Goal: Find specific page/section: Find specific page/section

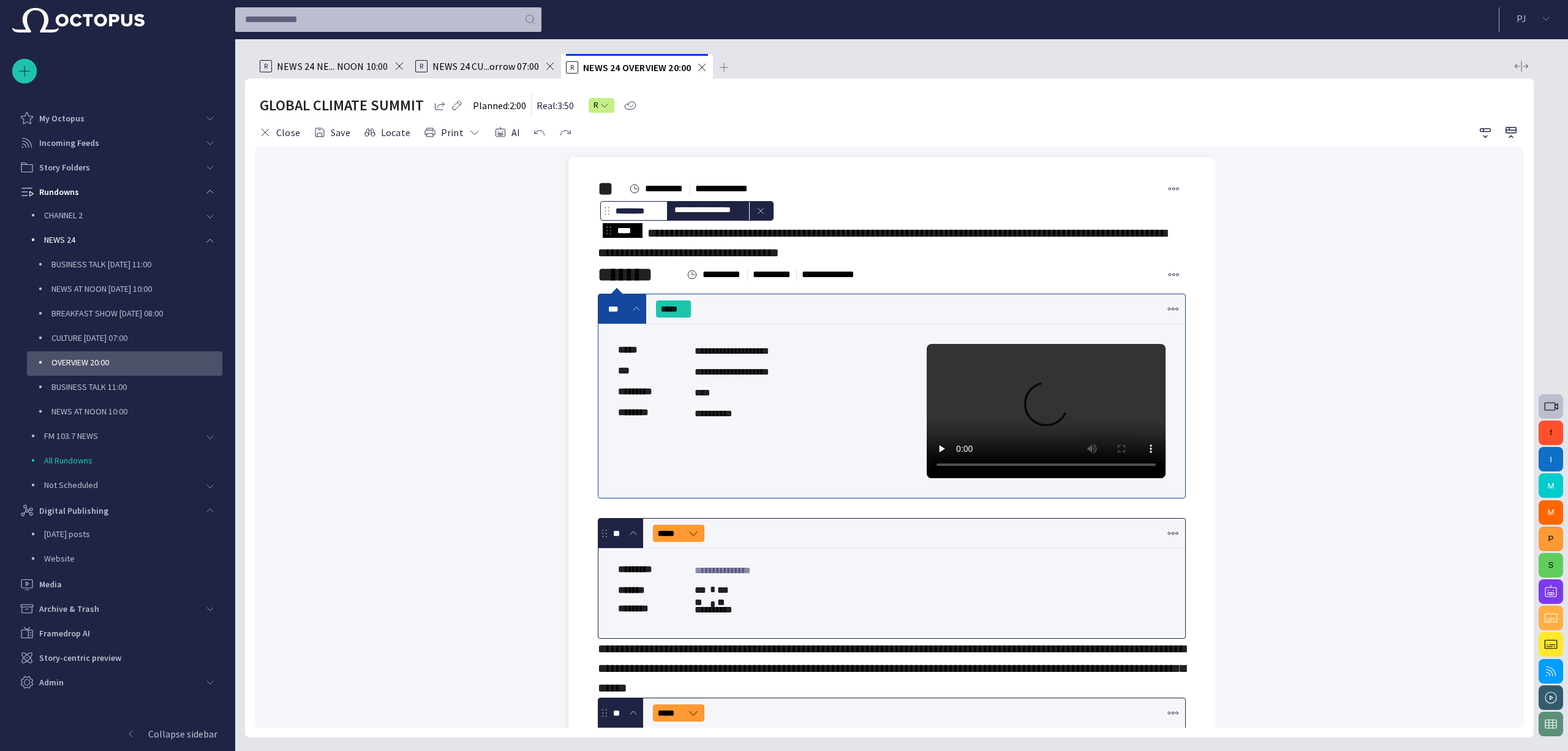
click at [700, 68] on span at bounding box center [702, 67] width 12 height 12
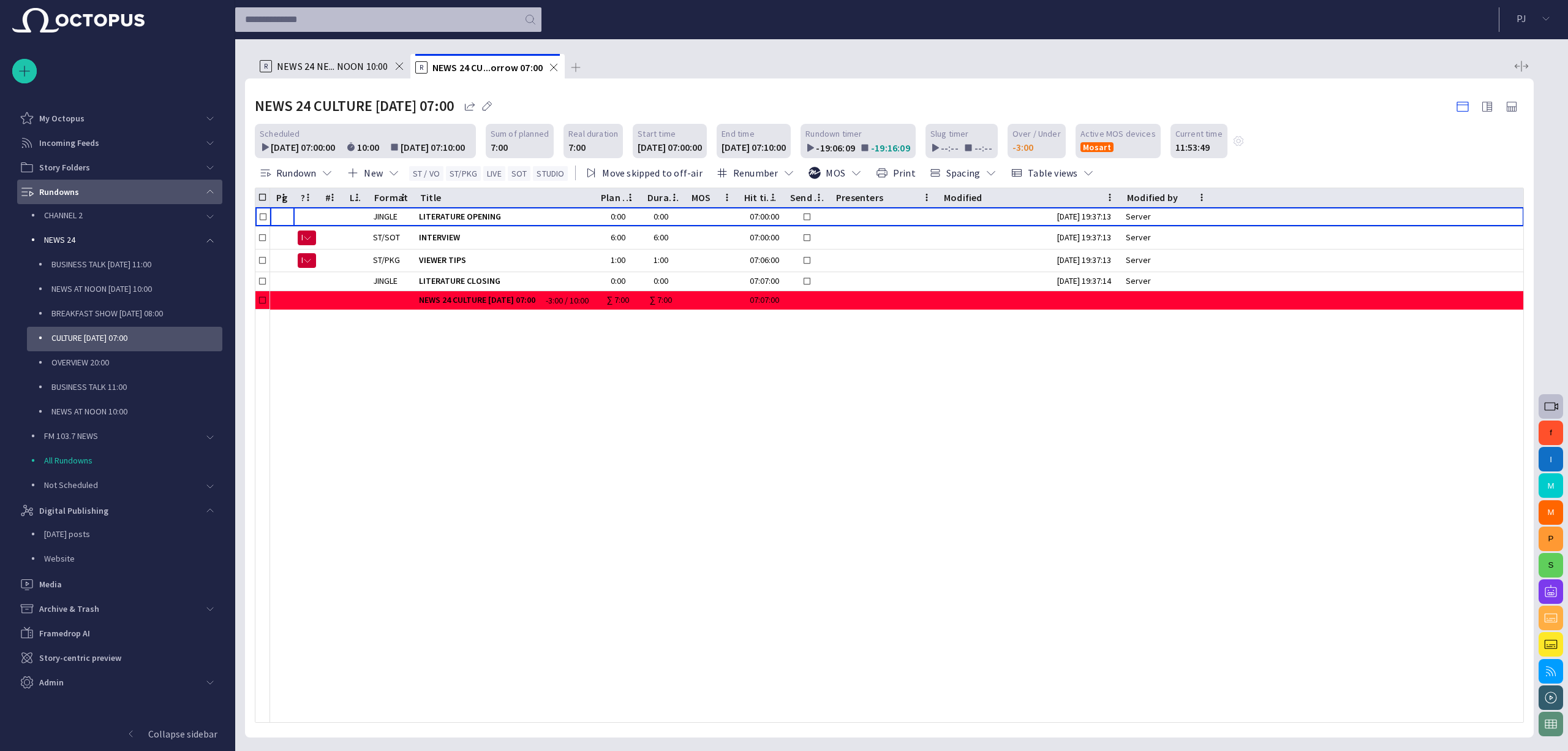
click at [87, 194] on div "Rundowns" at bounding box center [109, 192] width 178 height 19
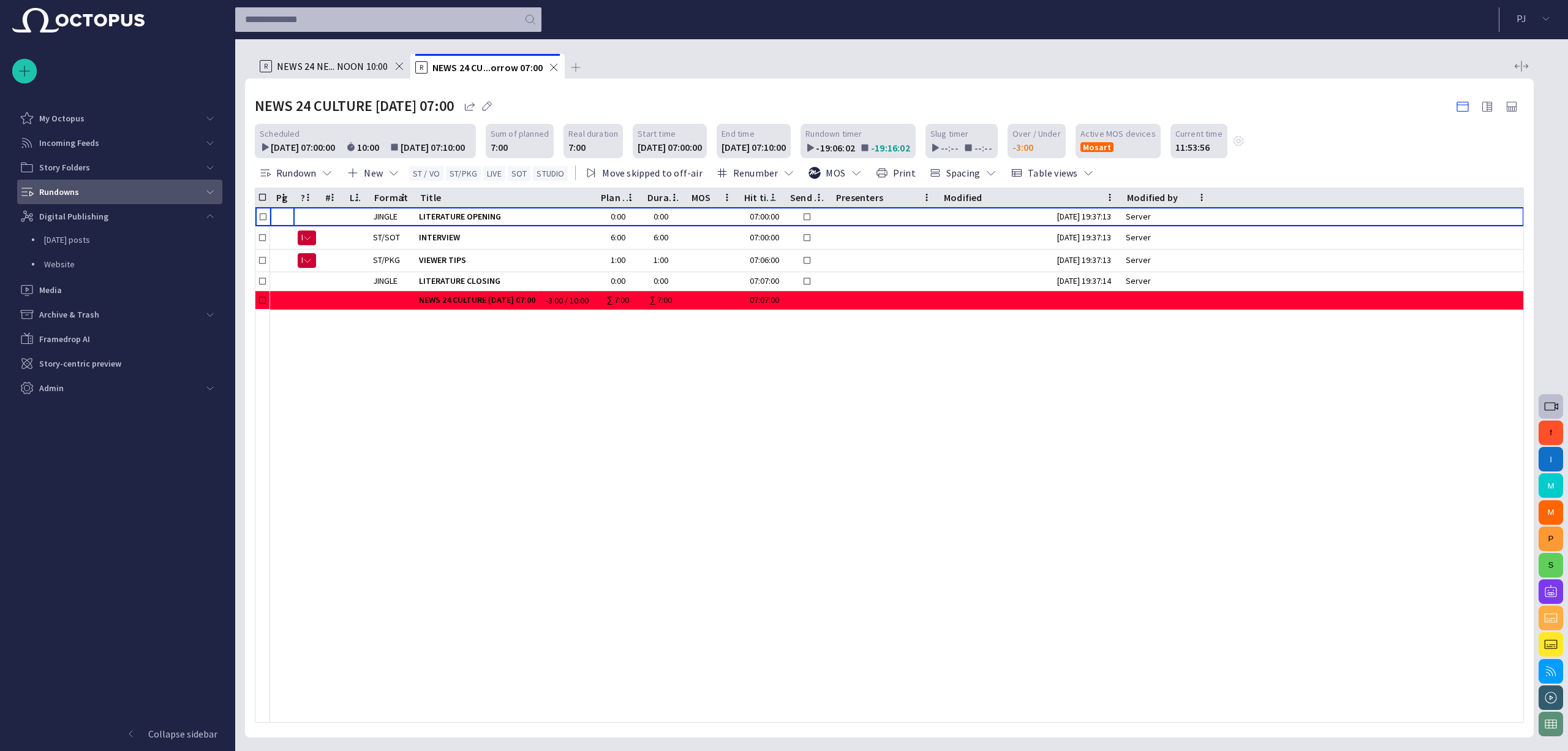
click at [137, 187] on div "Rundowns" at bounding box center [109, 192] width 178 height 19
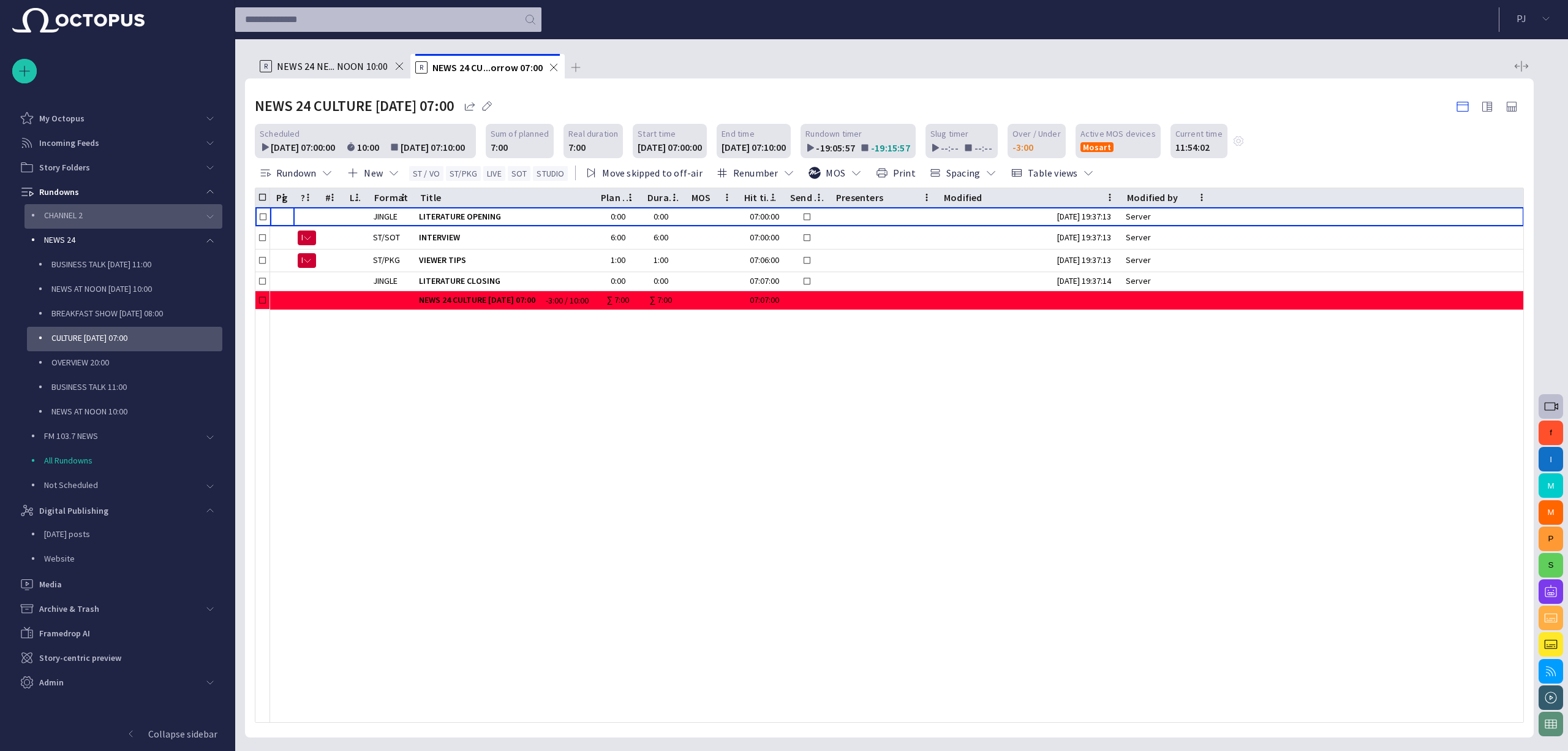
click at [216, 215] on div "main menu" at bounding box center [210, 216] width 24 height 24
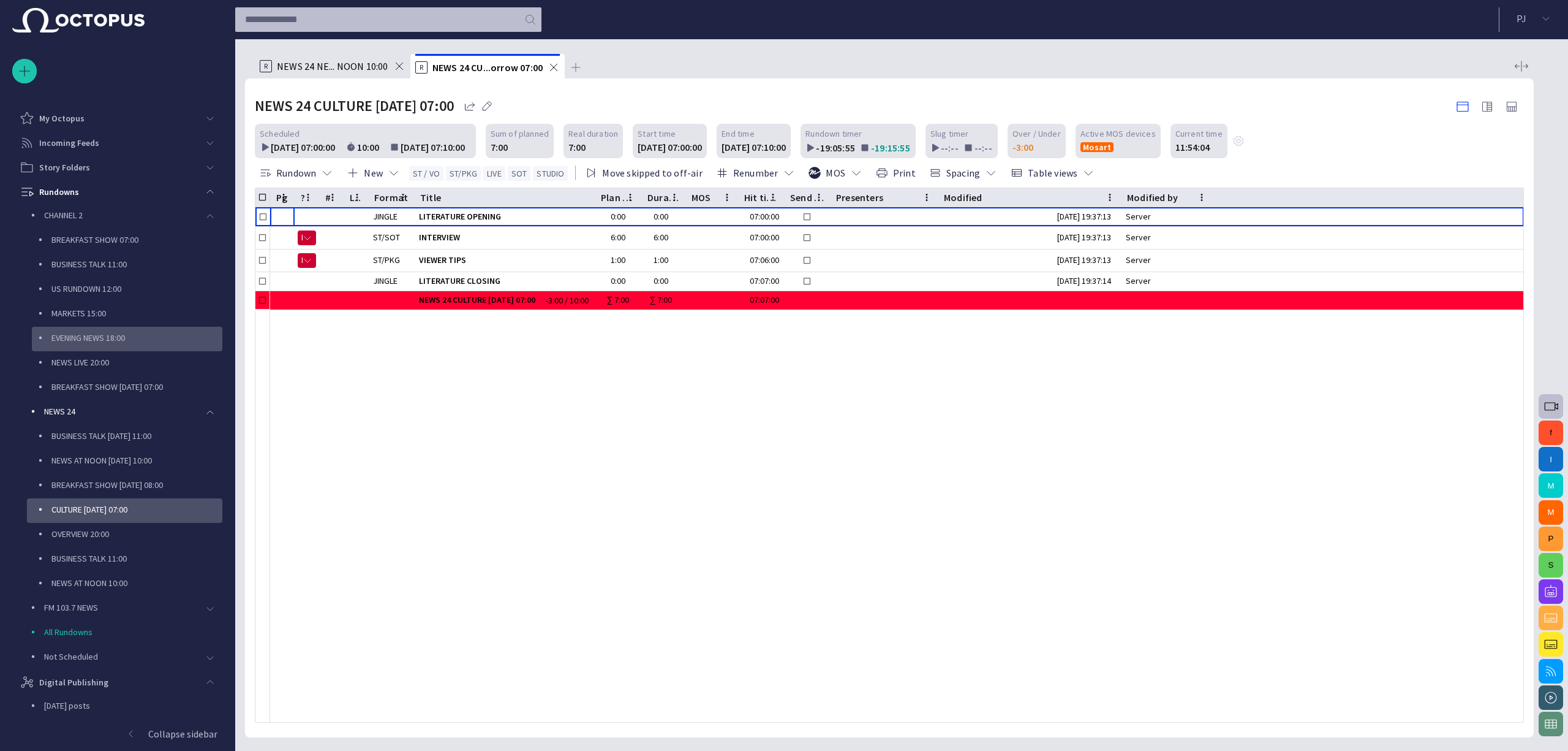
click at [116, 332] on p "EVENING NEWS 18:00" at bounding box center [137, 338] width 171 height 12
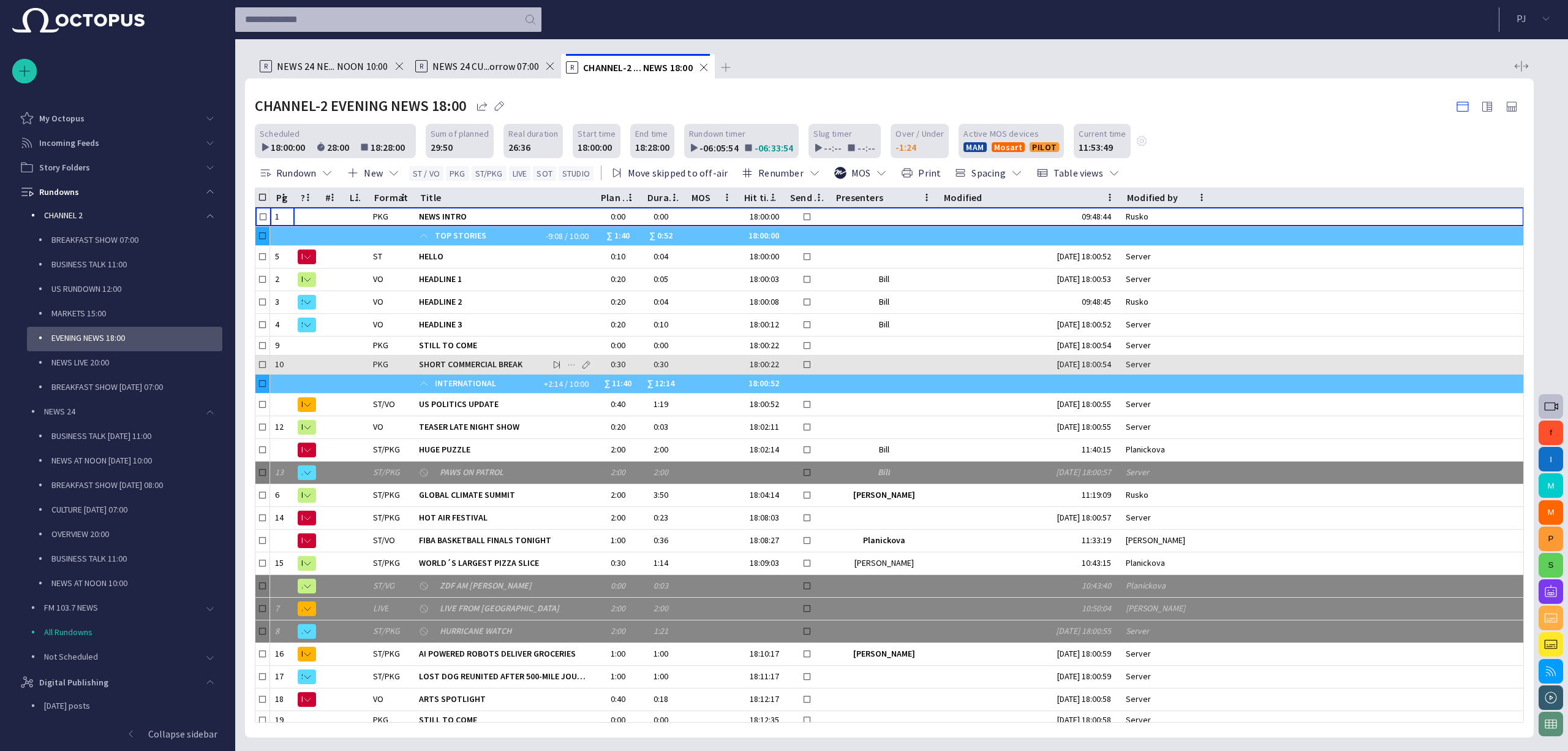
scroll to position [98, 0]
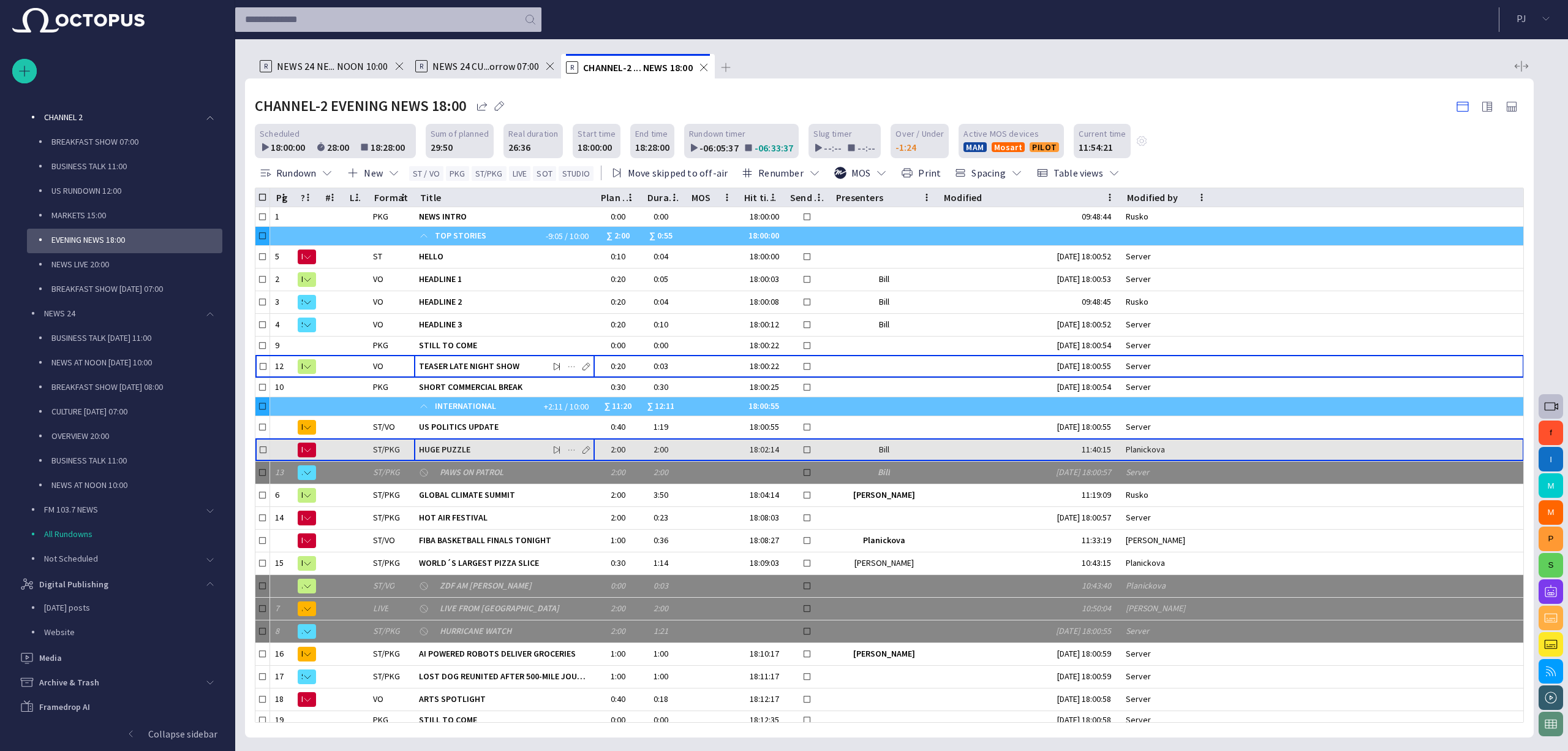
click at [475, 450] on span "HUGE PUZZLE" at bounding box center [504, 449] width 171 height 12
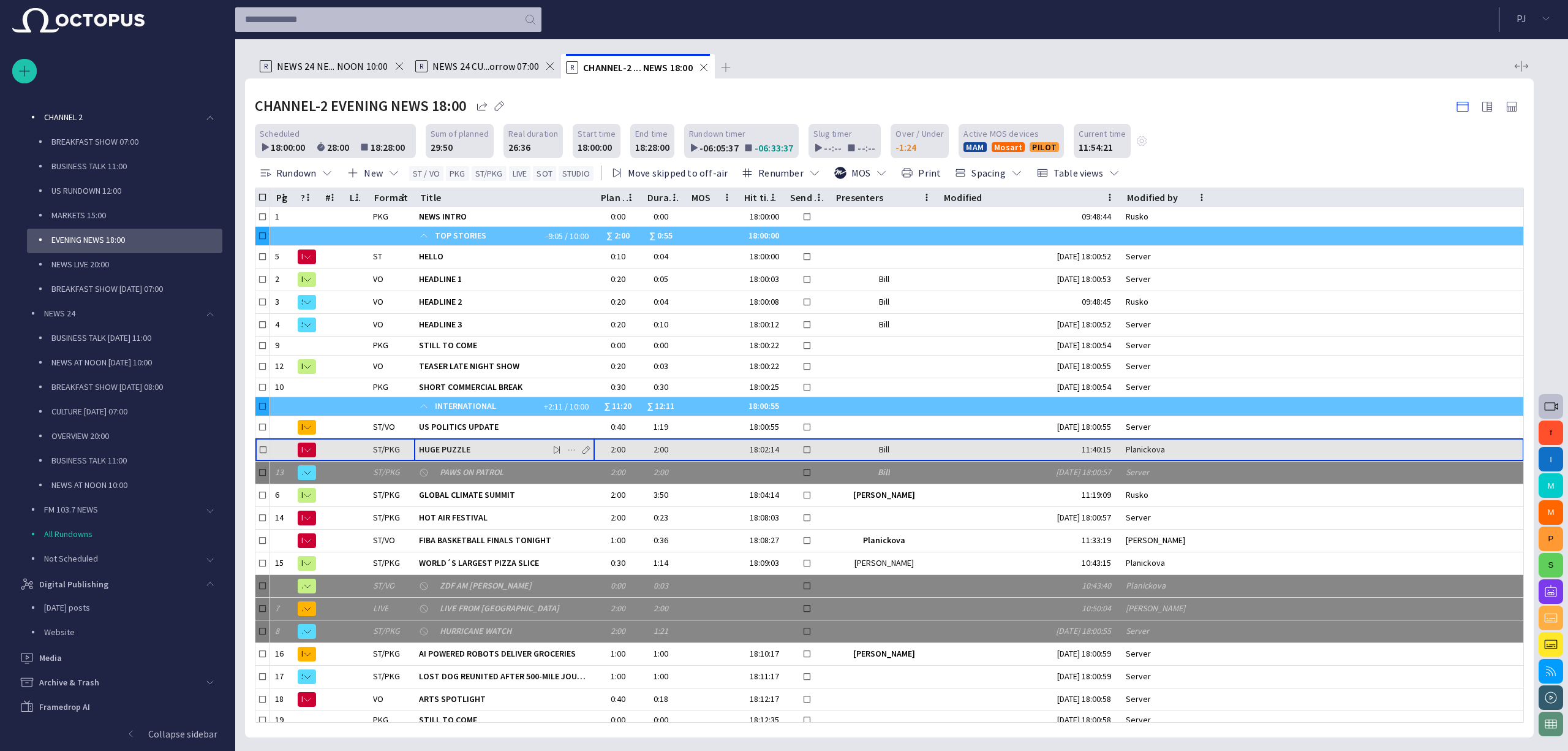
click at [475, 450] on span "HUGE PUZZLE" at bounding box center [504, 449] width 171 height 12
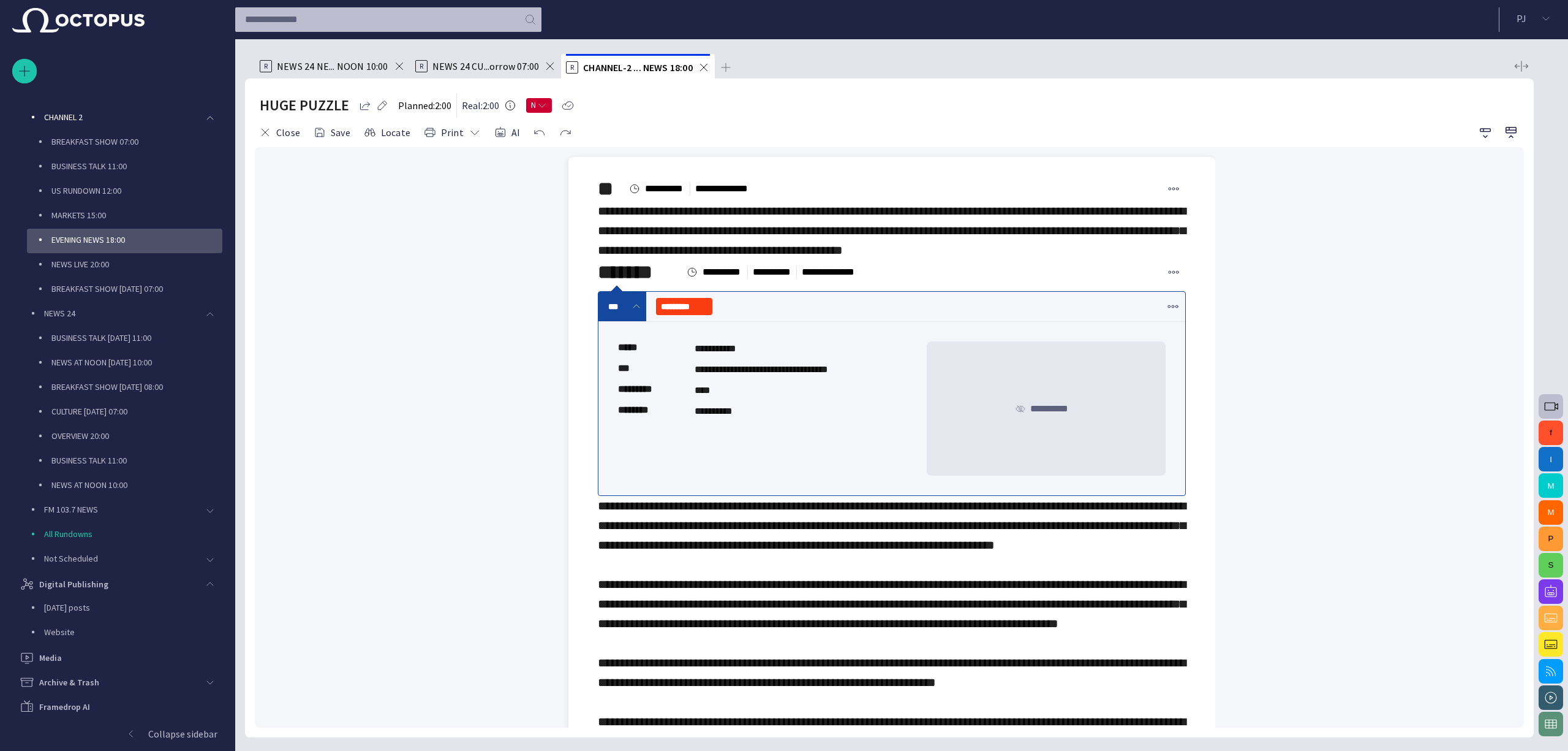
click at [638, 321] on div "***" at bounding box center [622, 306] width 47 height 30
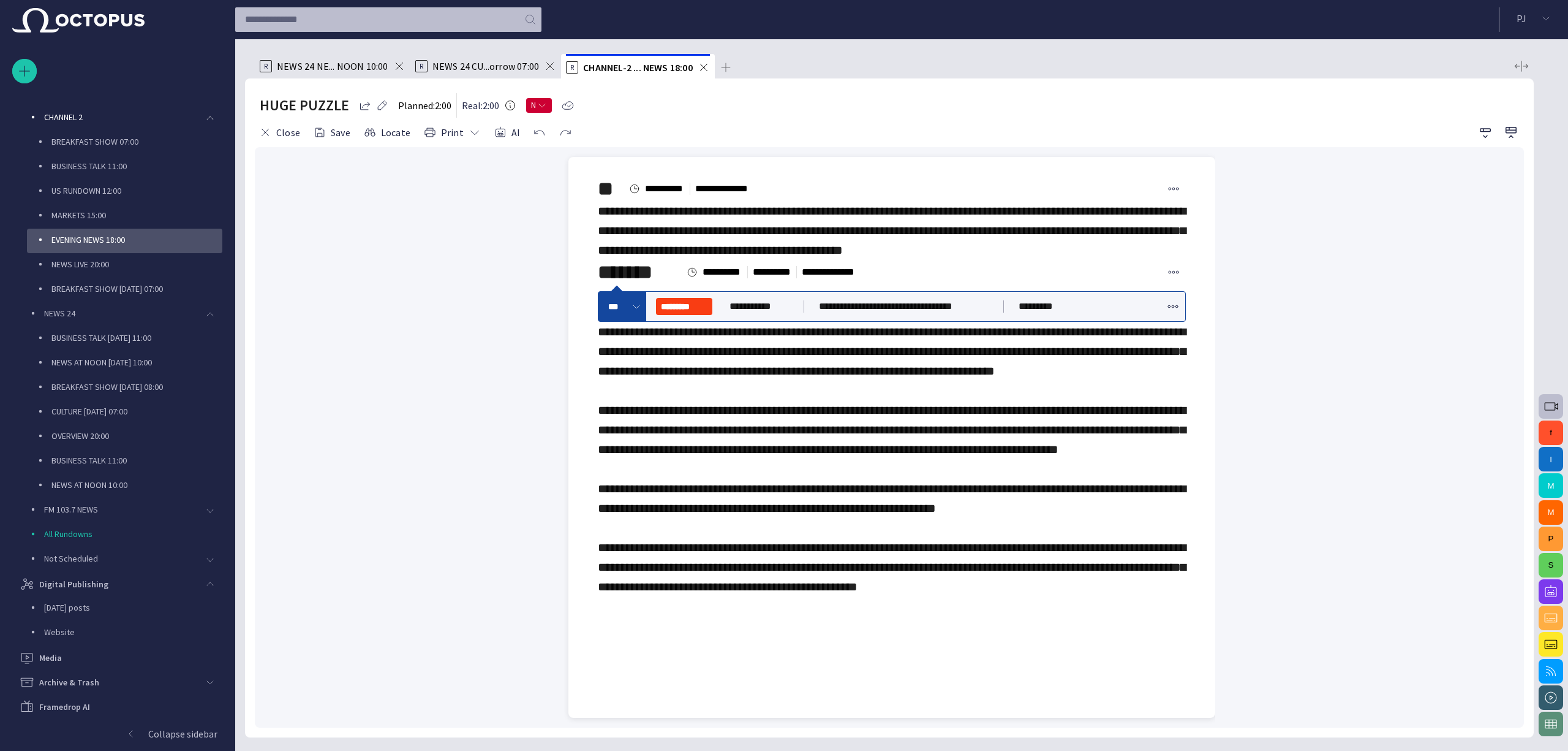
click at [638, 321] on div "***" at bounding box center [622, 306] width 47 height 30
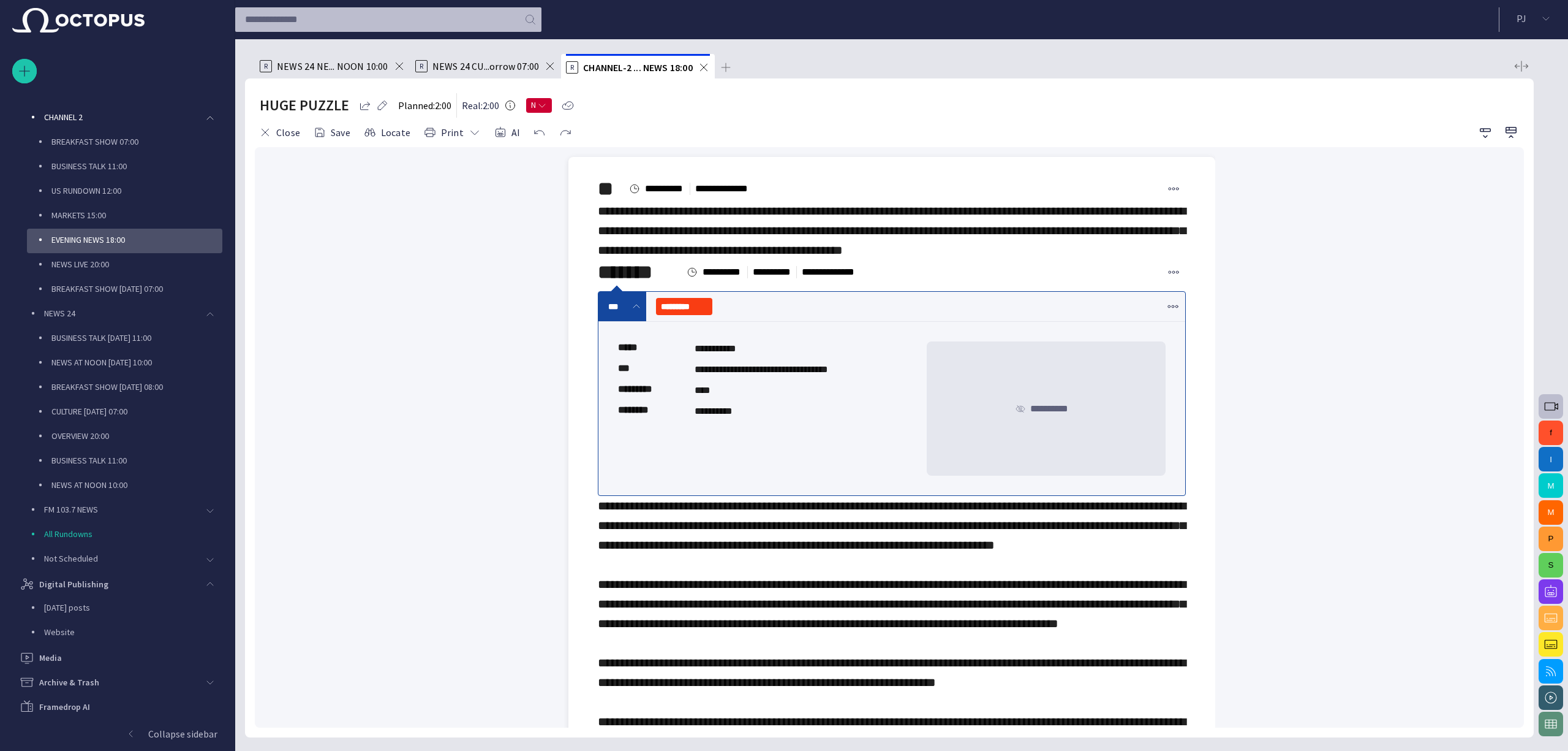
click at [771, 377] on div "**********" at bounding box center [779, 369] width 168 height 14
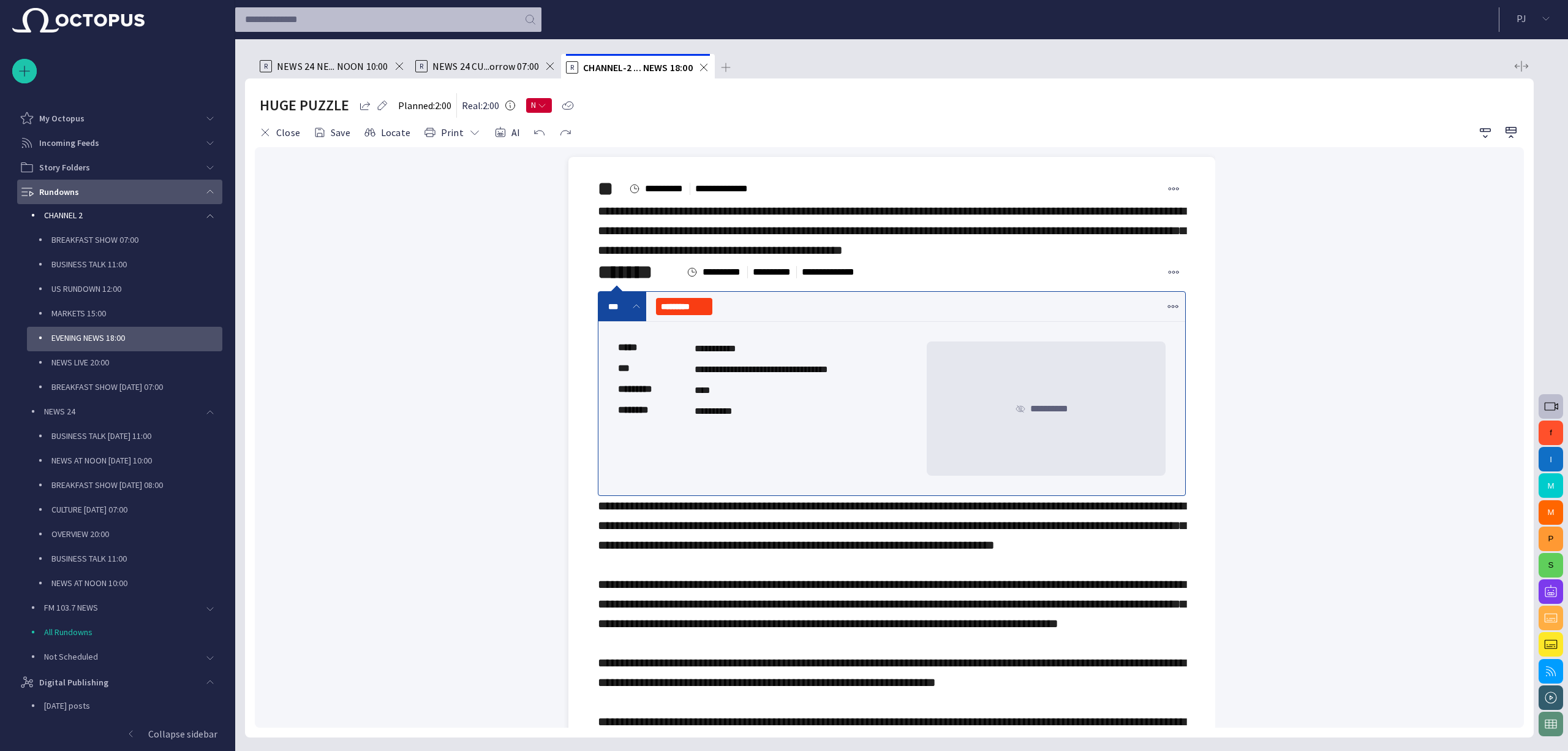
click at [159, 188] on div "Rundowns" at bounding box center [109, 192] width 178 height 19
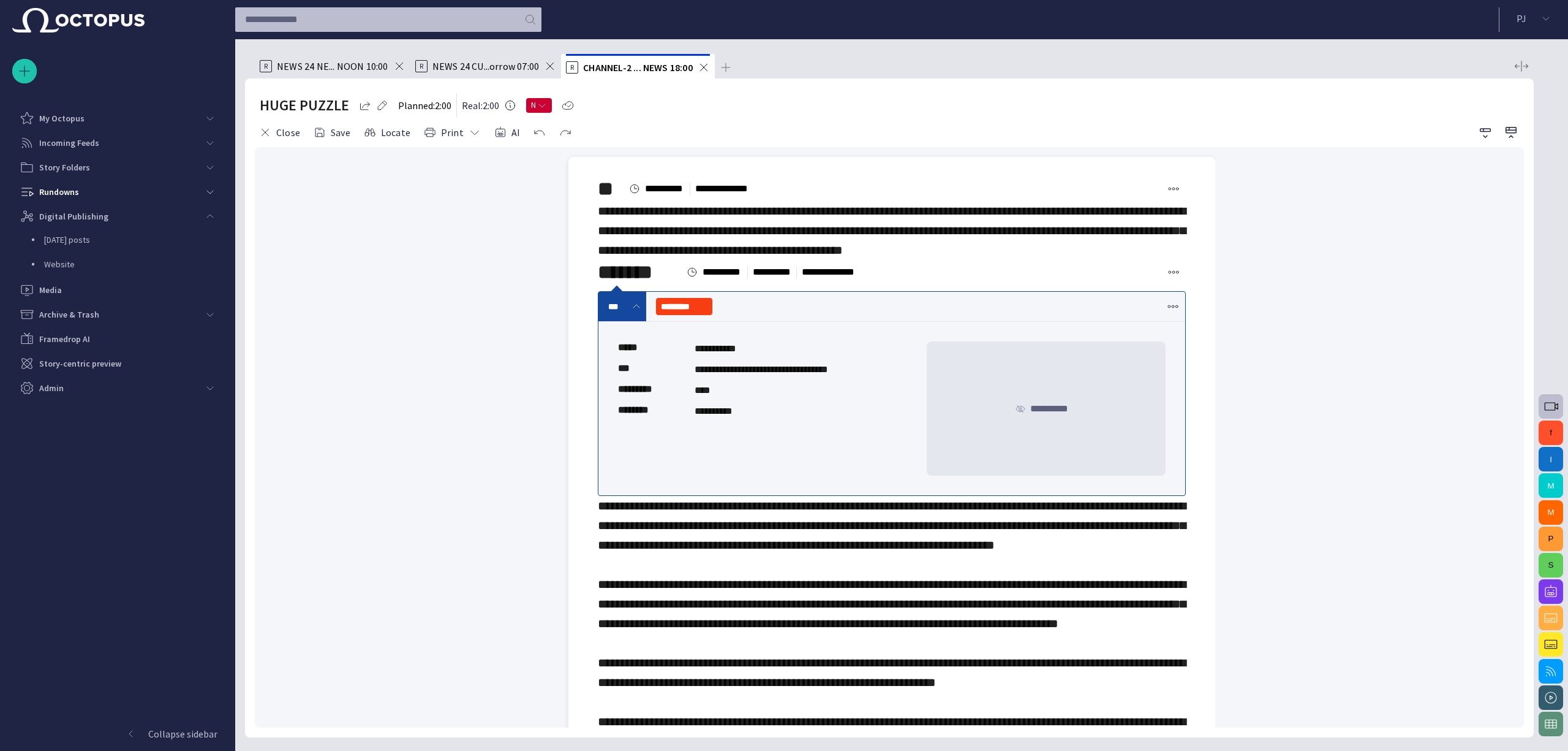
click at [172, 239] on div "[DATE] posts Website" at bounding box center [121, 253] width 203 height 49
drag, startPoint x: 109, startPoint y: 237, endPoint x: 89, endPoint y: 237, distance: 20.0
click at [109, 237] on div "[DATE] posts Website" at bounding box center [121, 240] width 203 height 24
click at [81, 237] on div "[DATE] posts Website" at bounding box center [121, 240] width 203 height 24
click at [169, 212] on div "Digital Publishing" at bounding box center [109, 216] width 178 height 19
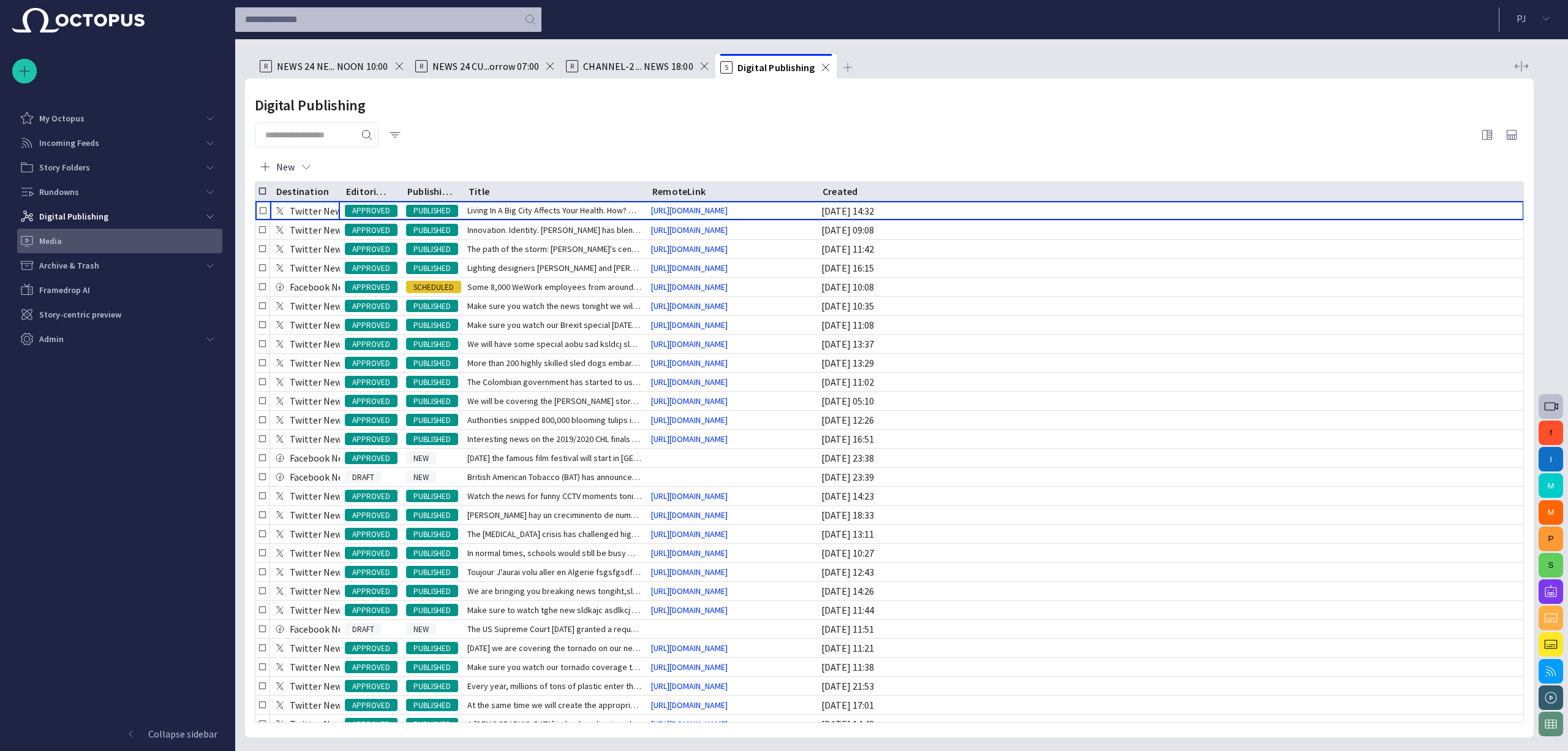
drag, startPoint x: 168, startPoint y: 212, endPoint x: 168, endPoint y: 228, distance: 16.0
click at [168, 228] on div "Digital Publishing" at bounding box center [107, 216] width 181 height 24
drag, startPoint x: 163, startPoint y: 239, endPoint x: 136, endPoint y: 243, distance: 27.3
click at [162, 239] on div "[DATE] posts Website" at bounding box center [121, 240] width 203 height 24
click at [97, 240] on div "[DATE] posts Website" at bounding box center [121, 240] width 203 height 24
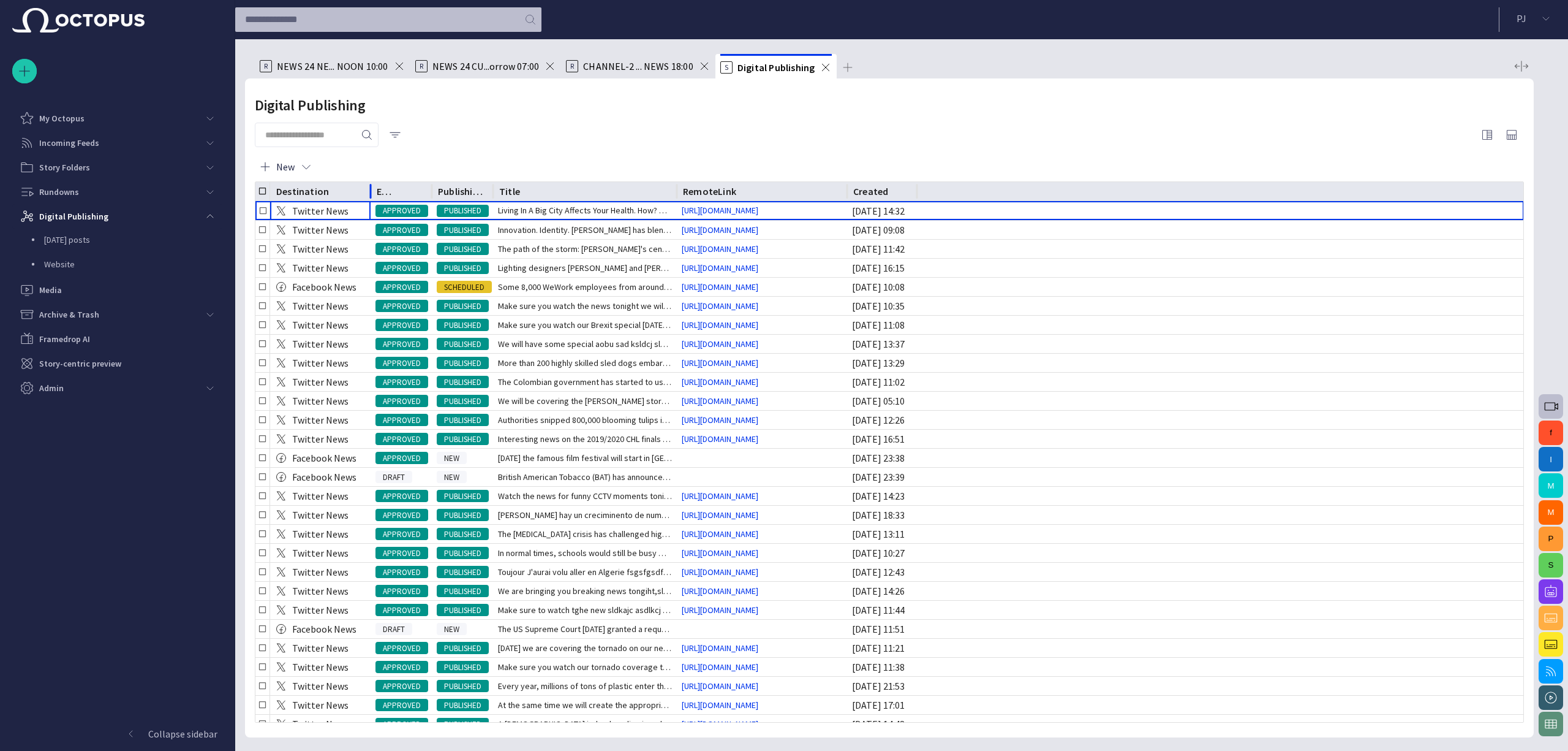
drag, startPoint x: 340, startPoint y: 186, endPoint x: 371, endPoint y: 194, distance: 32.0
click at [371, 194] on div at bounding box center [371, 192] width 6 height 19
click at [117, 171] on div "Story Folders" at bounding box center [109, 167] width 178 height 19
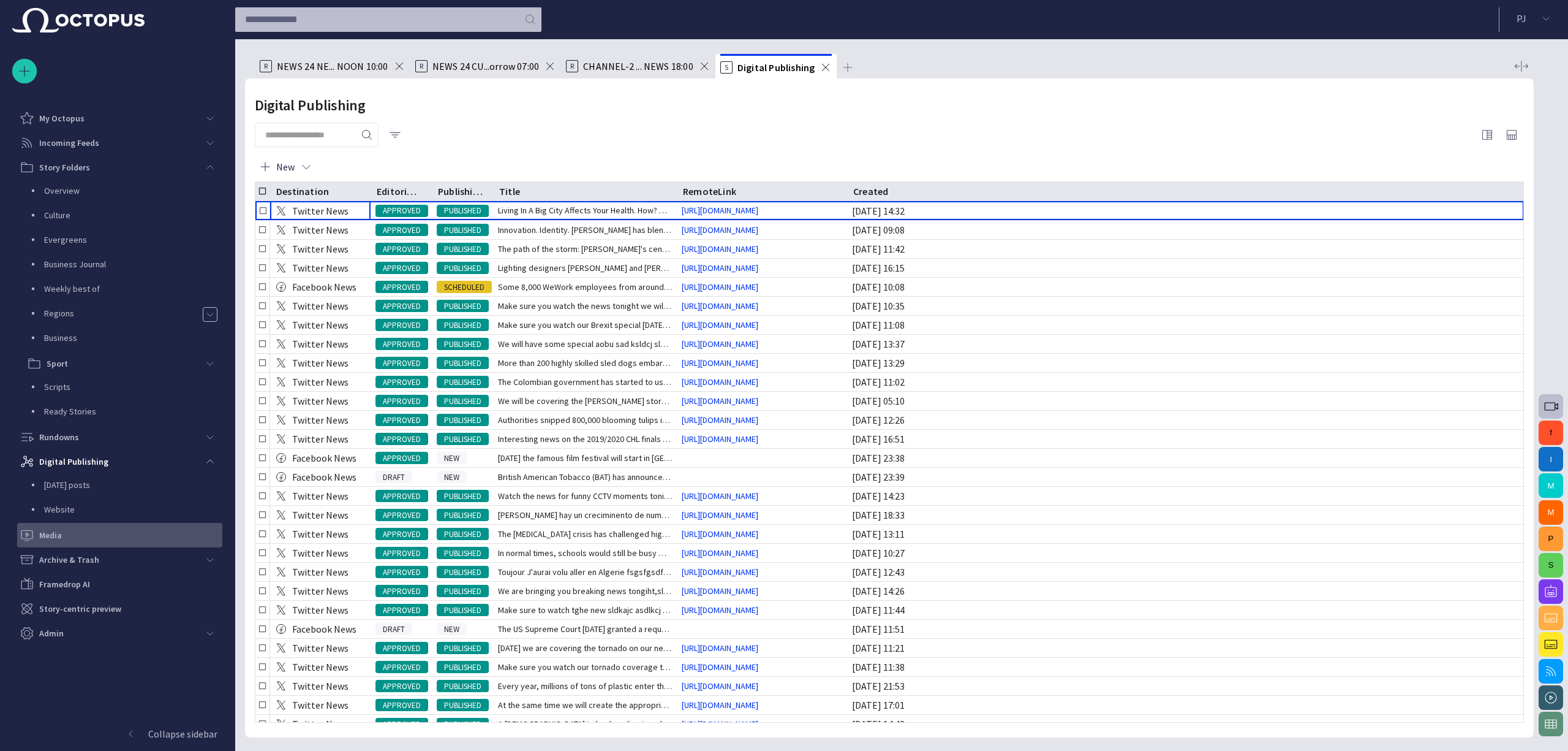
click at [155, 526] on div "Media" at bounding box center [121, 534] width 203 height 19
